Goal: Complete application form

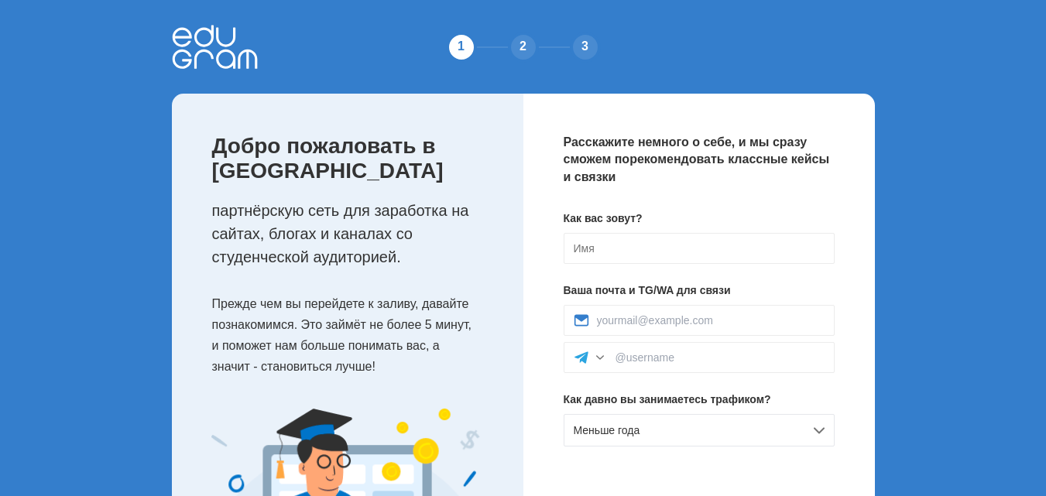
scroll to position [77, 0]
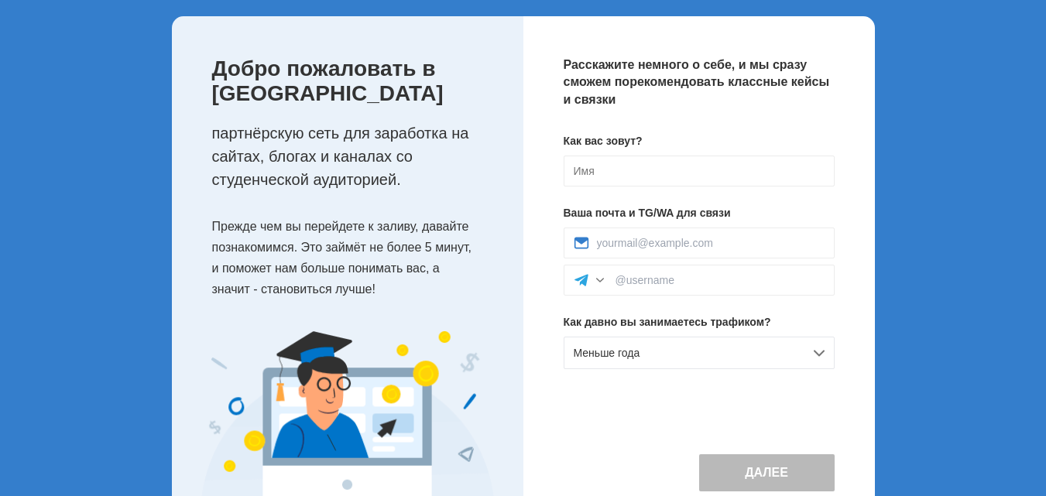
click at [931, 236] on div "1 2 3 Добро пожаловать в Edugram партнёрскую сеть для заработка на сайтах, блог…" at bounding box center [523, 240] width 1046 height 634
click at [576, 173] on input at bounding box center [699, 171] width 271 height 31
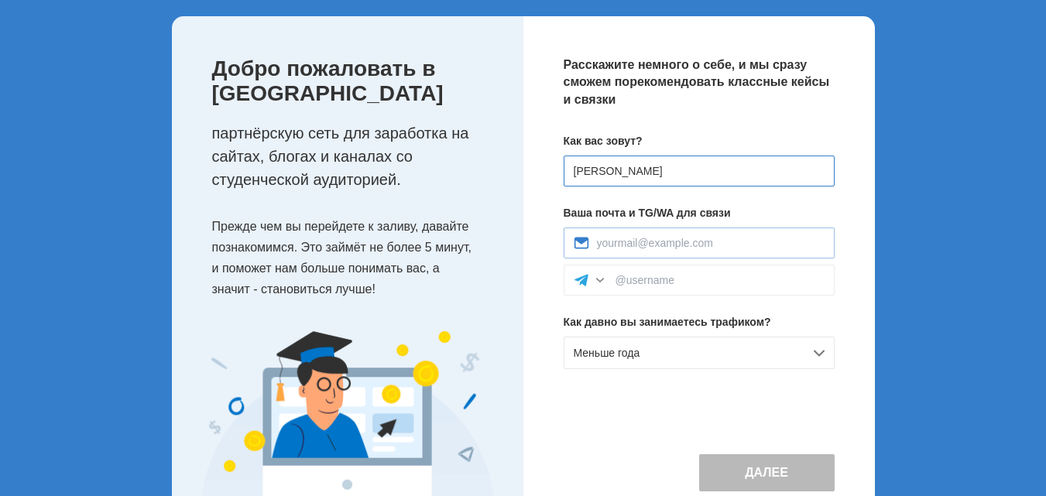
type input "[PERSON_NAME]"
click at [598, 240] on input at bounding box center [711, 243] width 228 height 12
type input "abd_t@mail.ru"
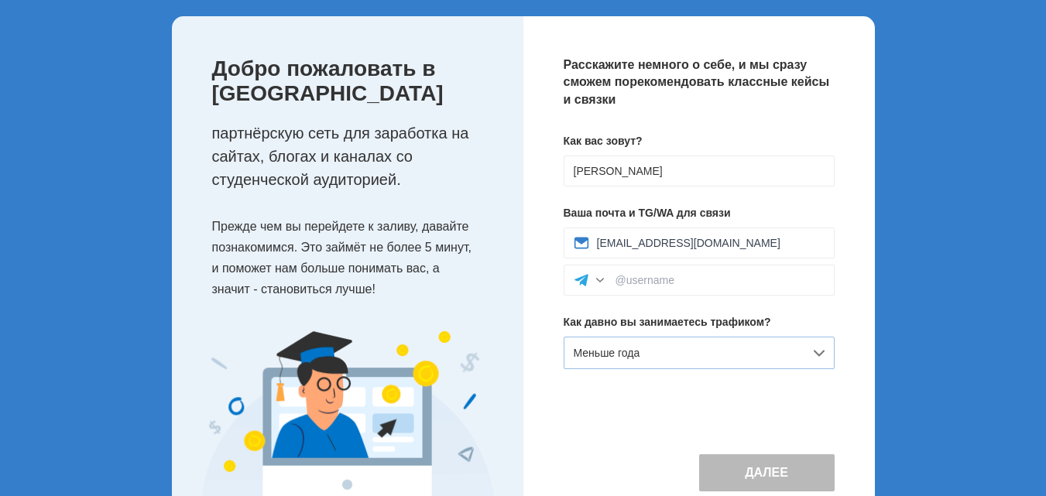
click at [663, 356] on div "Меньше года" at bounding box center [699, 353] width 271 height 33
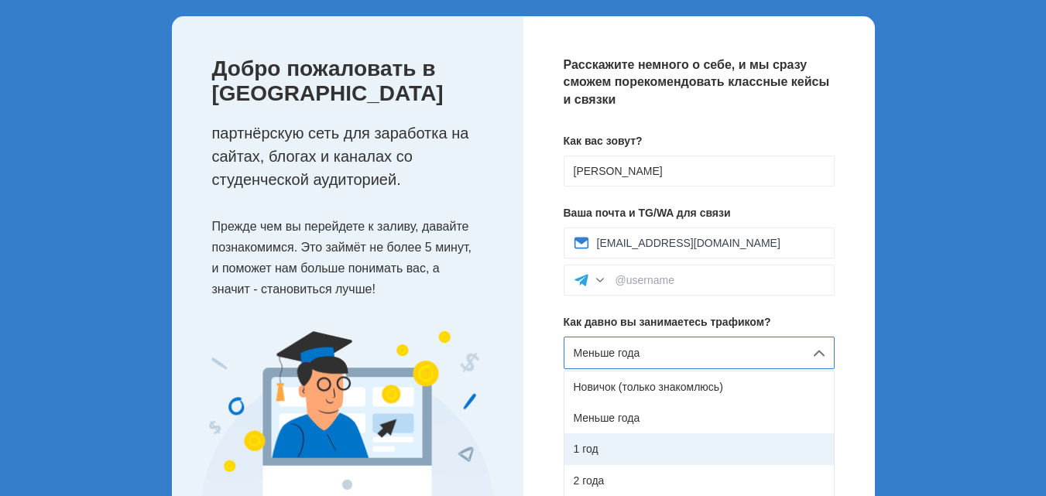
click at [616, 443] on div "1 год" at bounding box center [699, 449] width 269 height 31
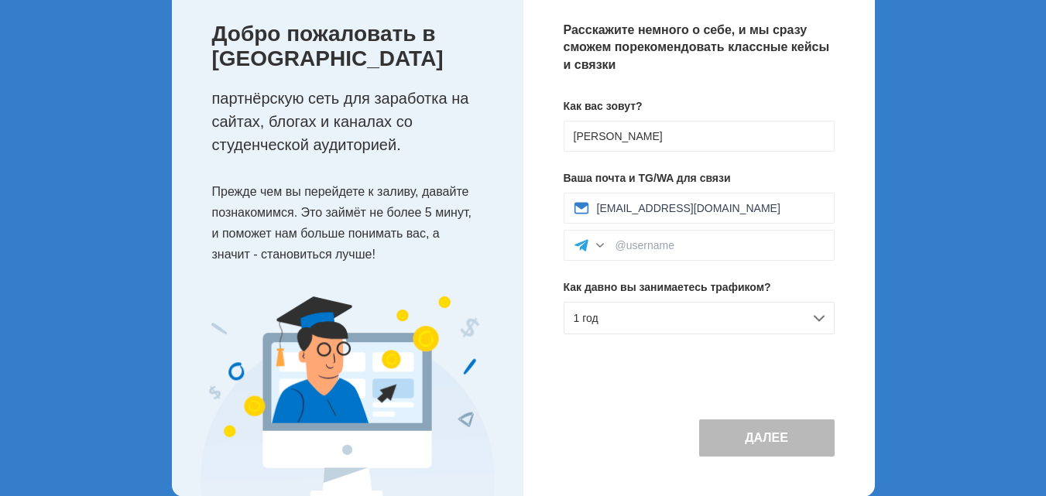
scroll to position [138, 0]
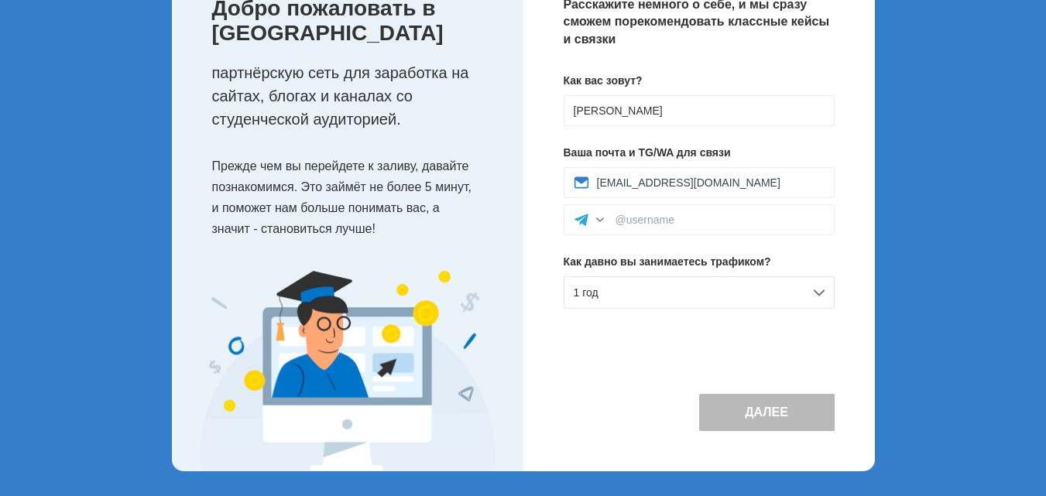
click at [773, 416] on button "Далее" at bounding box center [767, 412] width 136 height 37
click at [702, 213] on div at bounding box center [699, 219] width 271 height 31
click at [695, 225] on input at bounding box center [720, 220] width 209 height 12
type input "https://t.me/abd_t777"
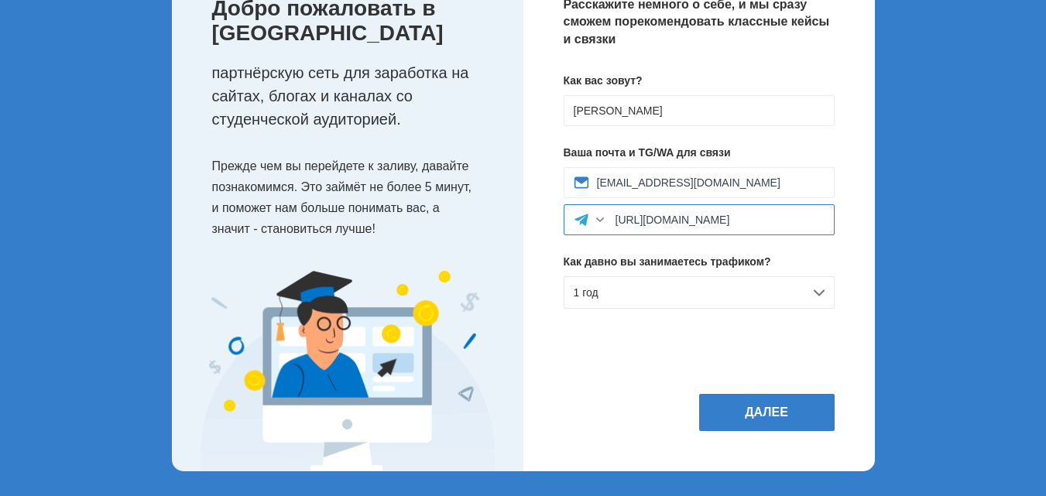
drag, startPoint x: 722, startPoint y: 220, endPoint x: 616, endPoint y: 225, distance: 105.5
click at [616, 225] on input "https://t.me/abd_t777" at bounding box center [720, 220] width 209 height 12
click at [629, 356] on div "Расскажите немного о себе, и мы сразу сможем порекомендовать классные кейсы и с…" at bounding box center [699, 214] width 352 height 516
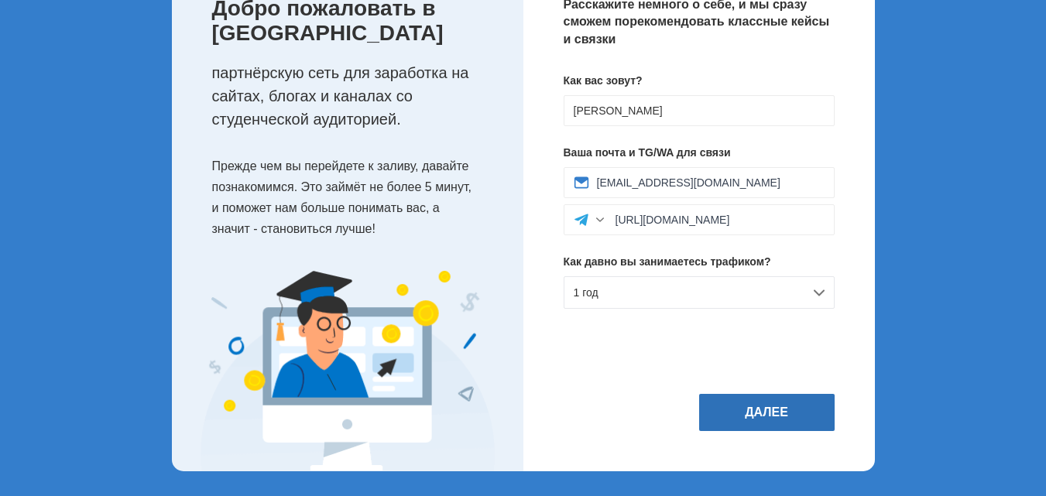
click at [784, 411] on button "Далее" at bounding box center [767, 412] width 136 height 37
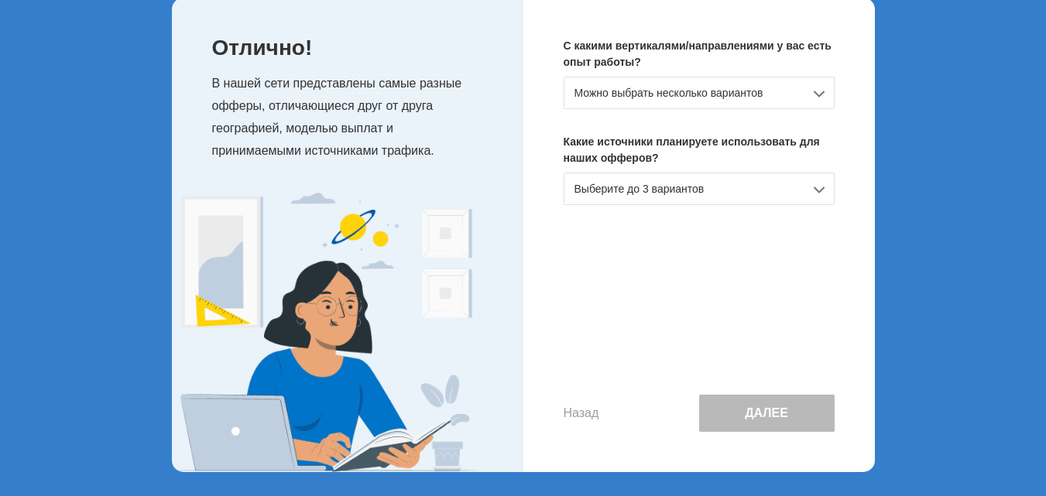
scroll to position [97, 0]
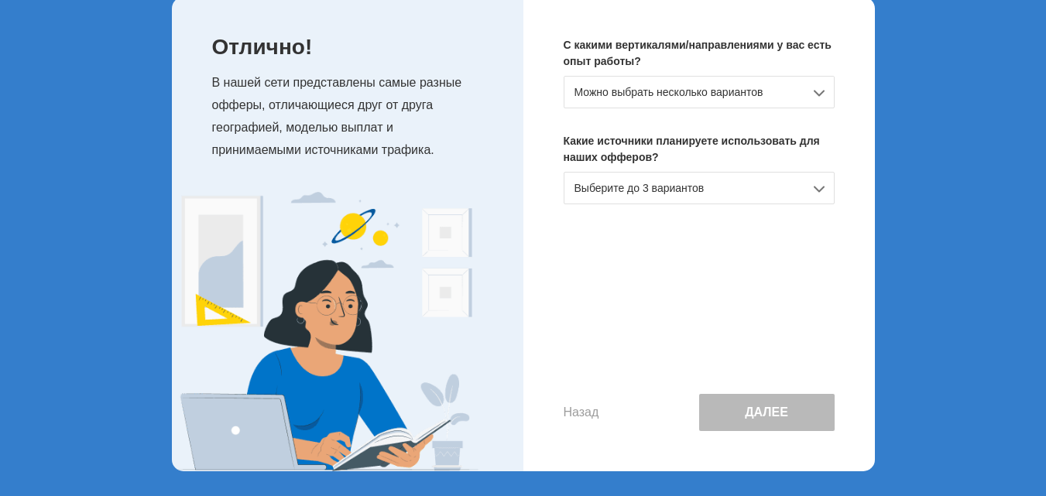
click at [823, 91] on div "Можно выбрать несколько вариантов" at bounding box center [699, 92] width 271 height 33
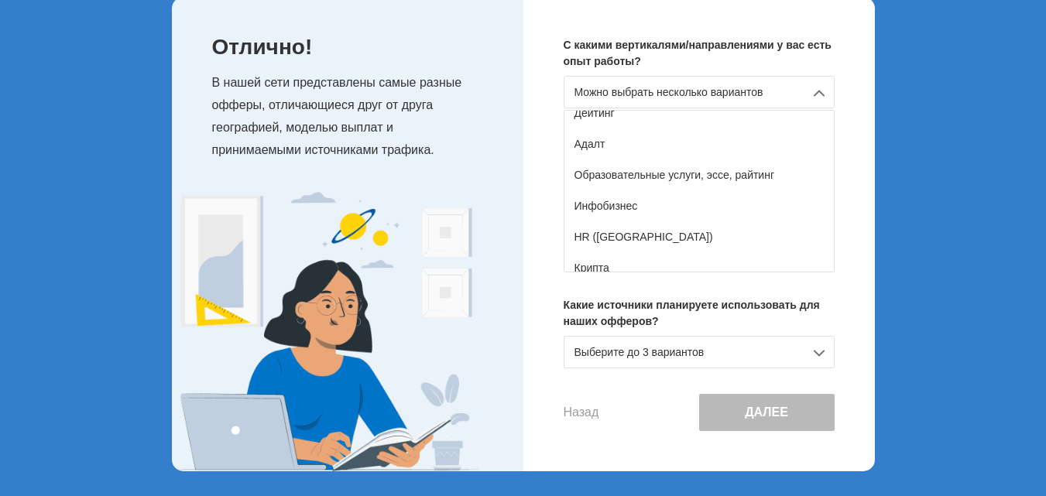
scroll to position [173, 0]
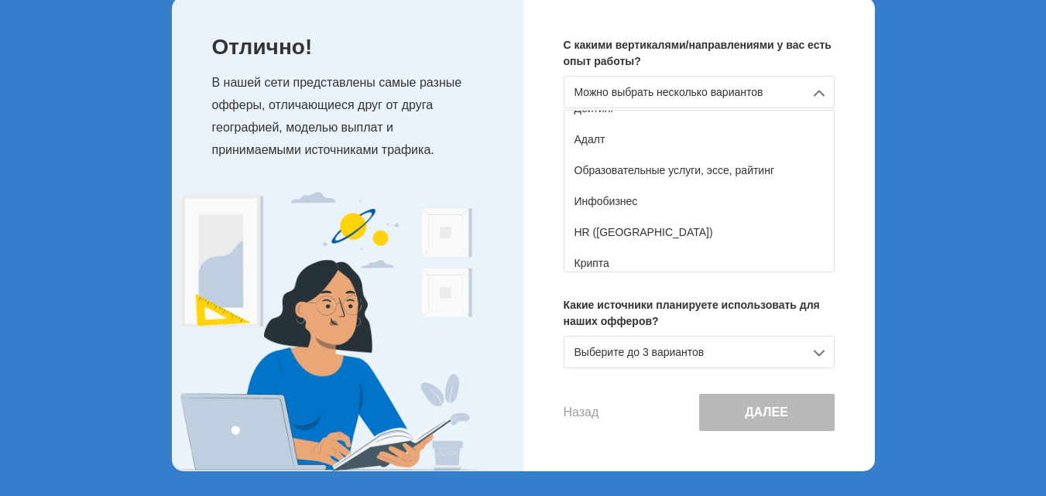
click at [615, 169] on div "Образовательные услуги, эссе, райтинг" at bounding box center [699, 170] width 269 height 31
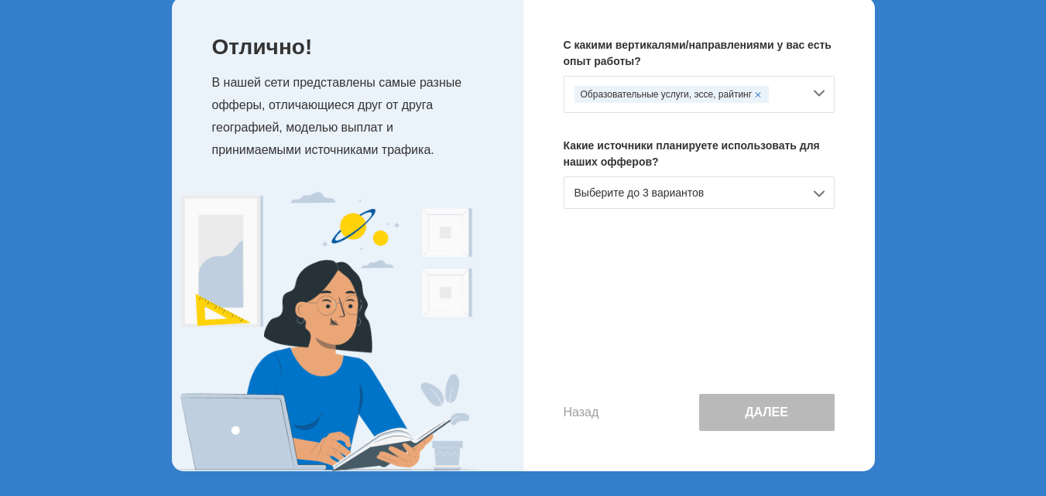
click at [824, 191] on div "Выберите до 3 вариантов" at bounding box center [699, 193] width 271 height 33
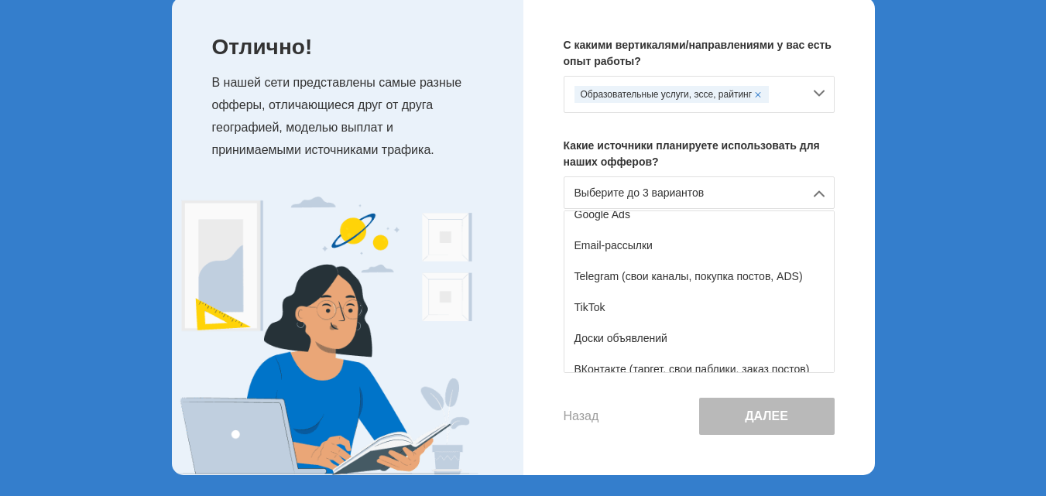
scroll to position [199, 0]
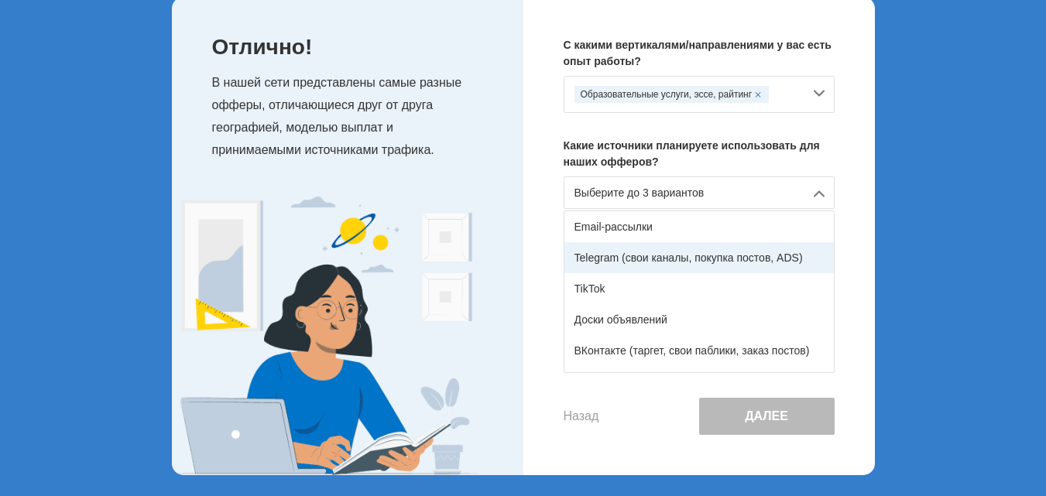
click at [598, 258] on div "Telegram (свои каналы, покупка постов, ADS)" at bounding box center [699, 257] width 269 height 31
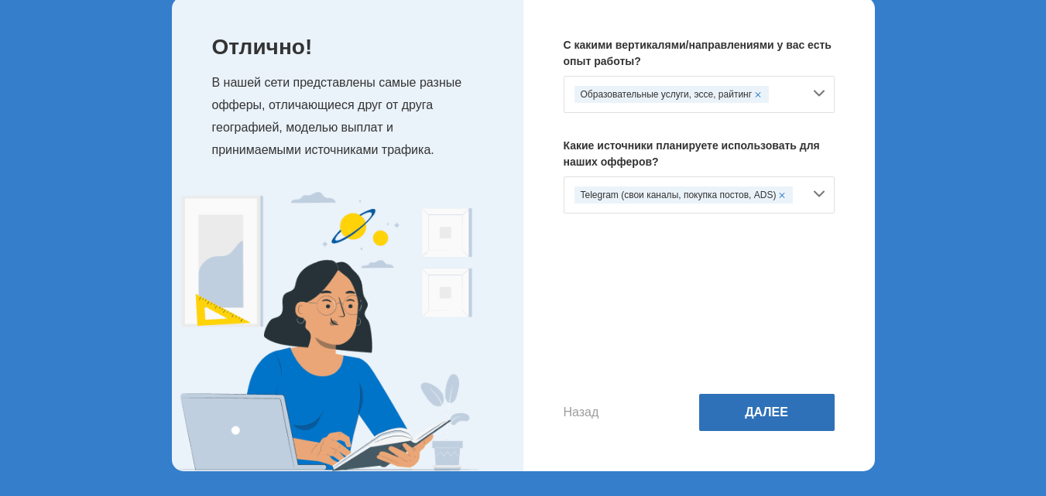
click at [777, 410] on button "Далее" at bounding box center [767, 412] width 136 height 37
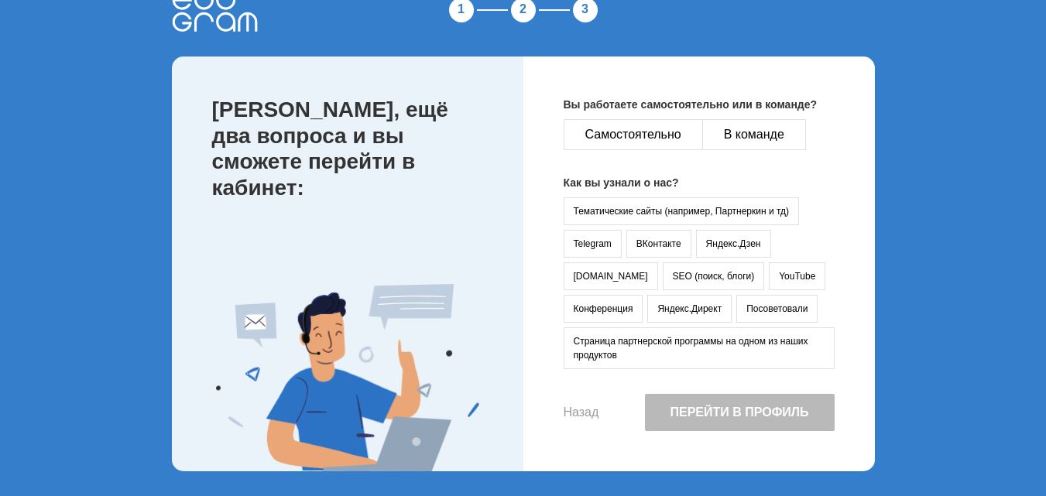
scroll to position [37, 0]
click at [635, 141] on button "Самостоятельно" at bounding box center [633, 134] width 139 height 31
click at [769, 269] on button "YouTube" at bounding box center [797, 277] width 57 height 28
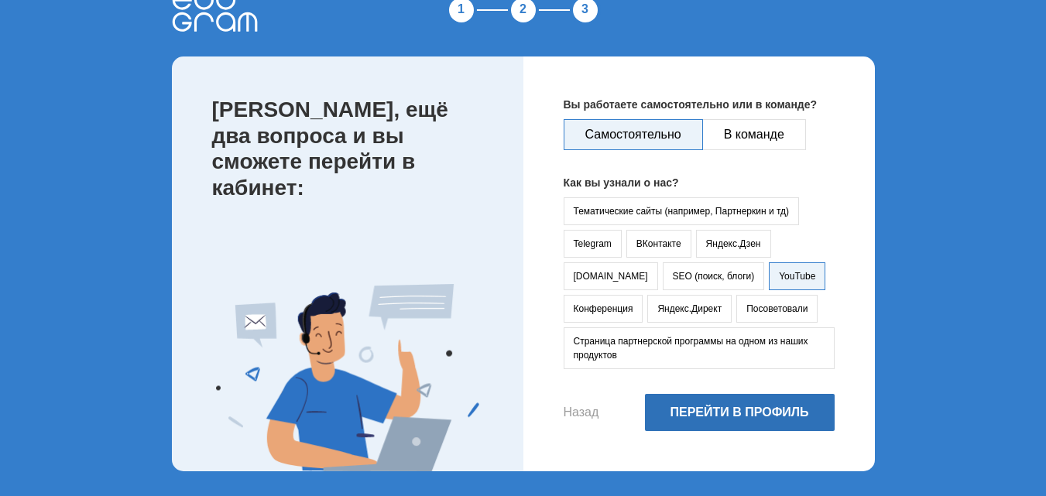
click at [743, 410] on button "Перейти в профиль" at bounding box center [740, 412] width 190 height 37
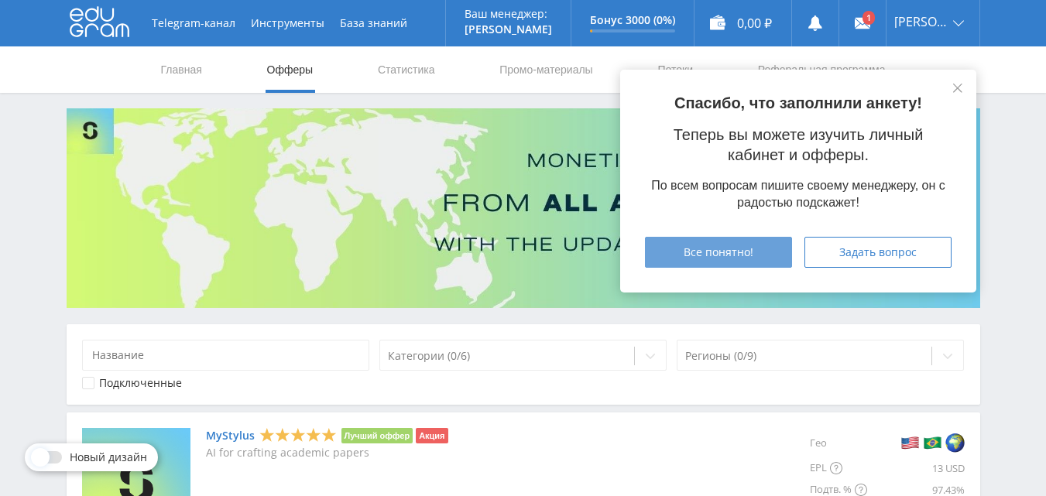
click at [716, 249] on span "Все понятно!" at bounding box center [719, 252] width 70 height 12
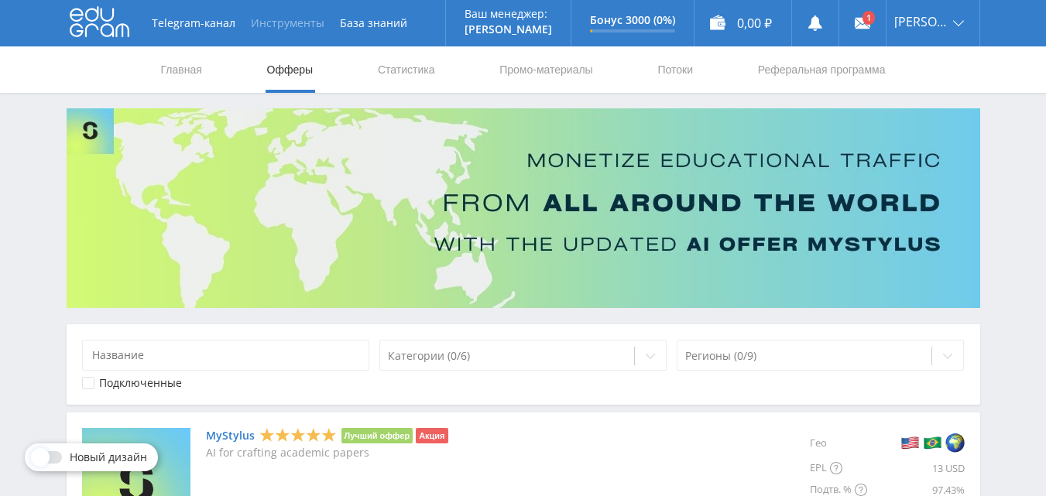
click at [299, 22] on button "Инструменты" at bounding box center [287, 23] width 89 height 46
click at [372, 22] on link "База знаний" at bounding box center [373, 23] width 83 height 46
click at [181, 70] on link "Главная" at bounding box center [182, 69] width 44 height 46
